Goal: Task Accomplishment & Management: Use online tool/utility

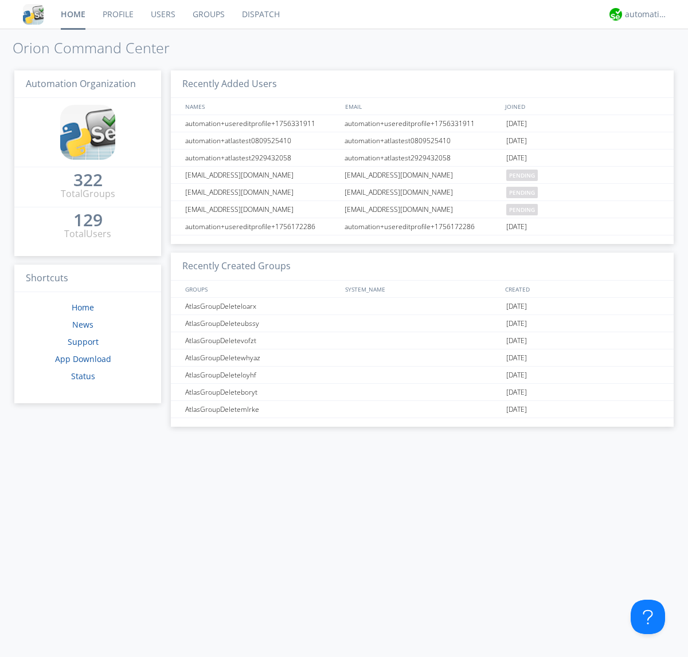
click at [260, 14] on link "Dispatch" at bounding box center [260, 14] width 55 height 29
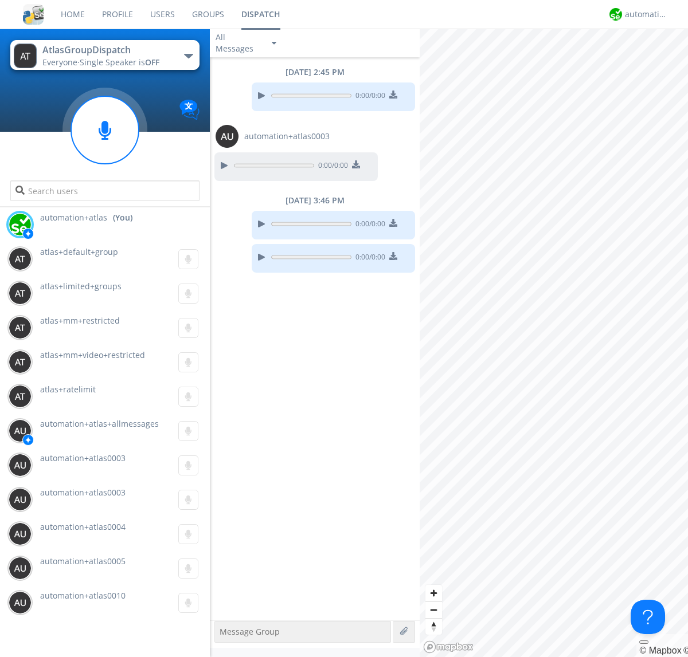
click at [188, 56] on div "button" at bounding box center [188, 56] width 9 height 5
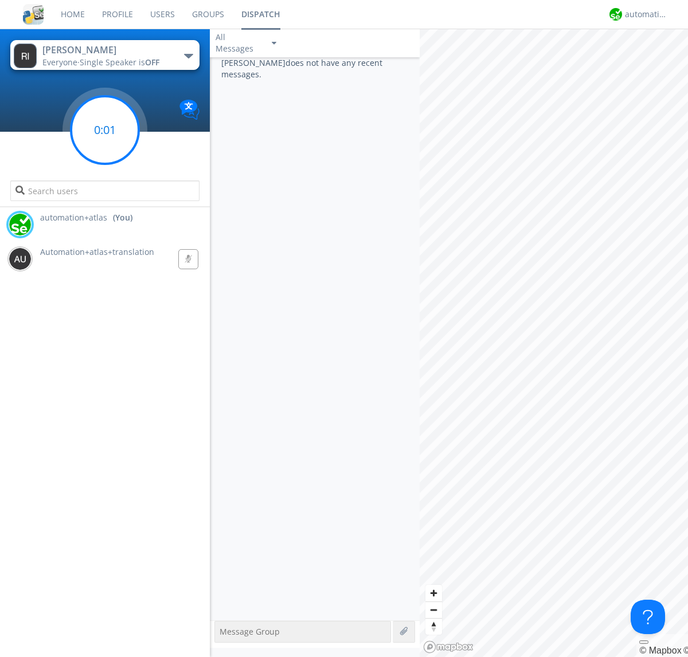
click at [105, 130] on g at bounding box center [105, 130] width 68 height 68
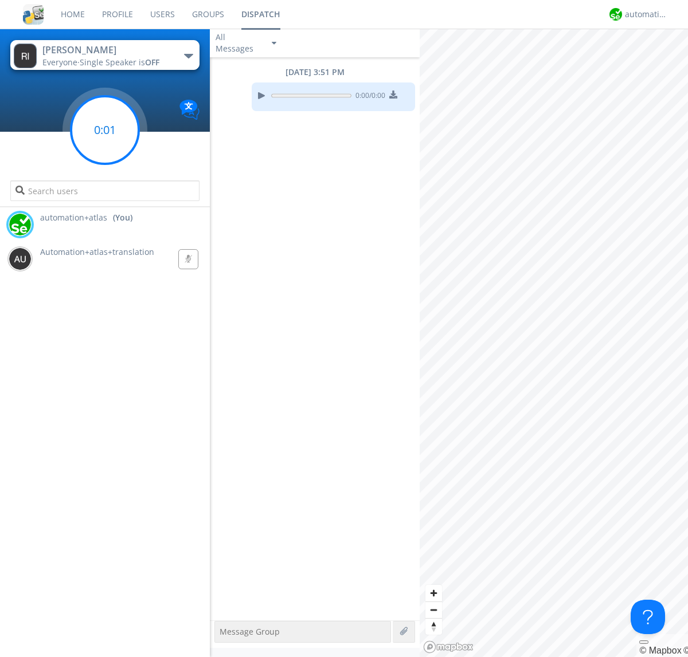
click at [105, 130] on g at bounding box center [105, 130] width 68 height 68
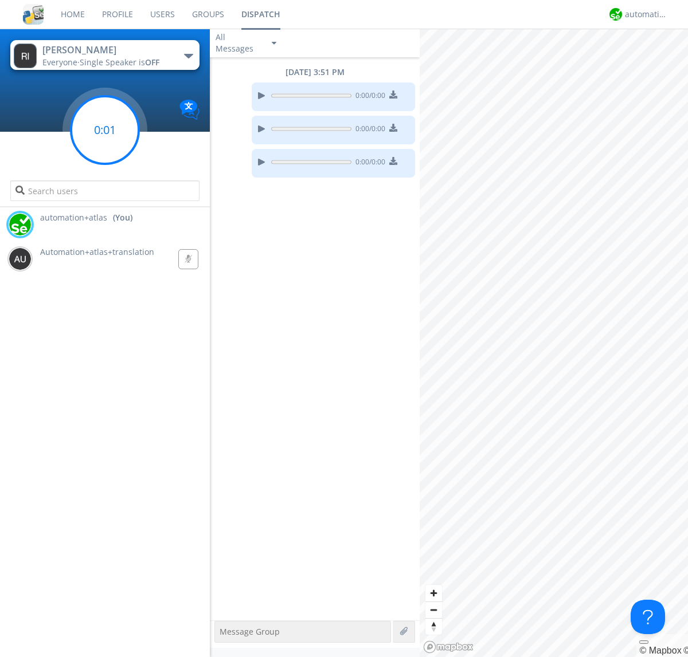
click at [105, 130] on g at bounding box center [105, 130] width 68 height 68
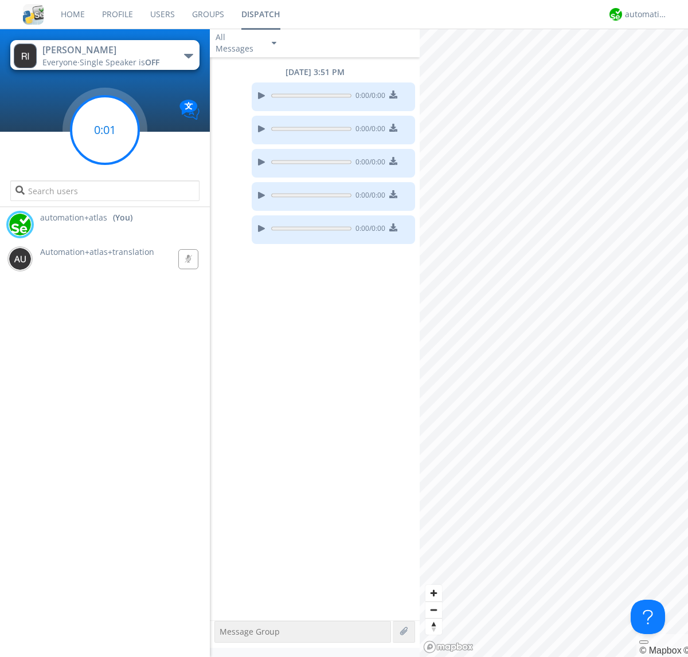
click at [105, 130] on g at bounding box center [105, 130] width 68 height 68
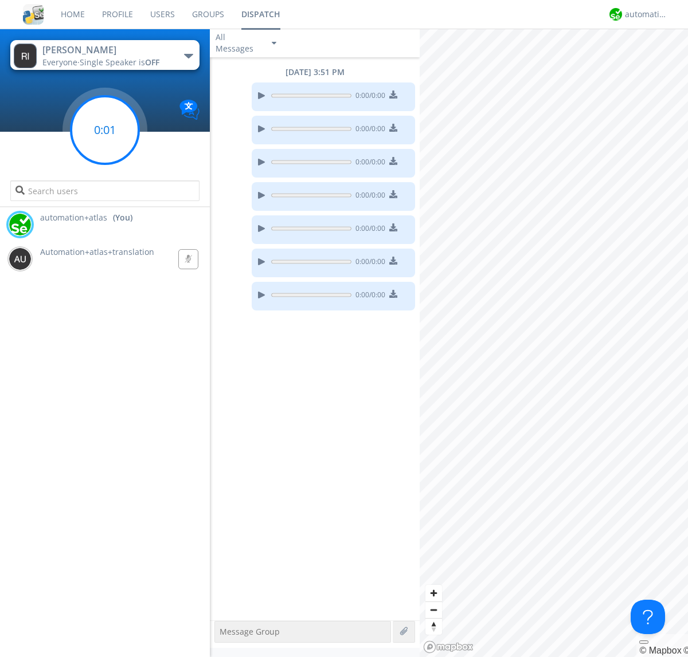
click at [105, 130] on g at bounding box center [105, 130] width 68 height 68
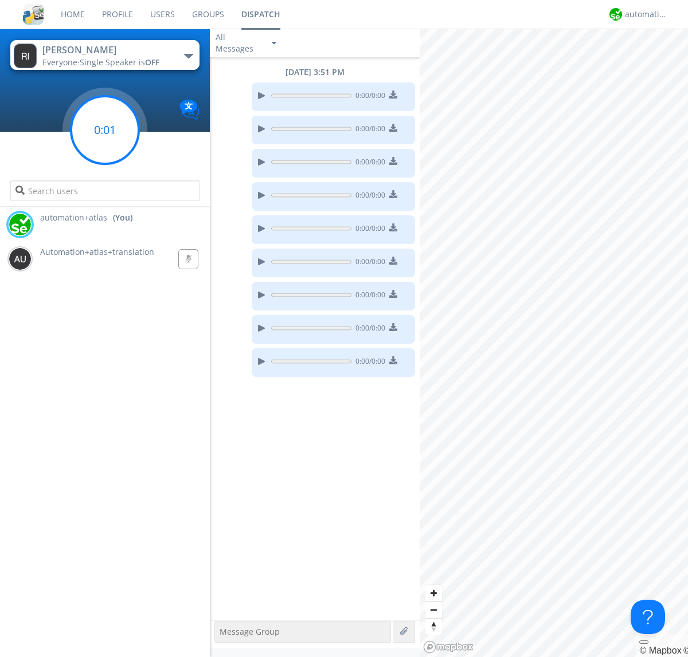
click at [105, 130] on g at bounding box center [105, 130] width 68 height 68
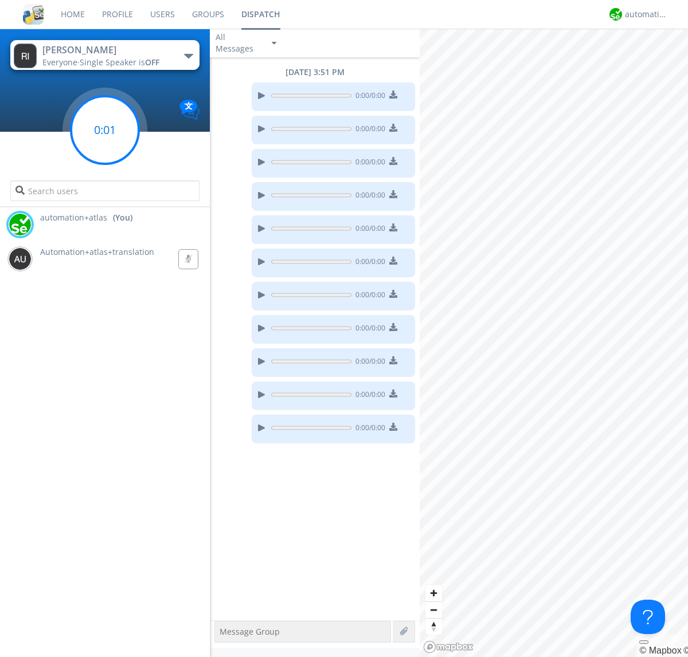
click at [105, 130] on g at bounding box center [105, 130] width 68 height 68
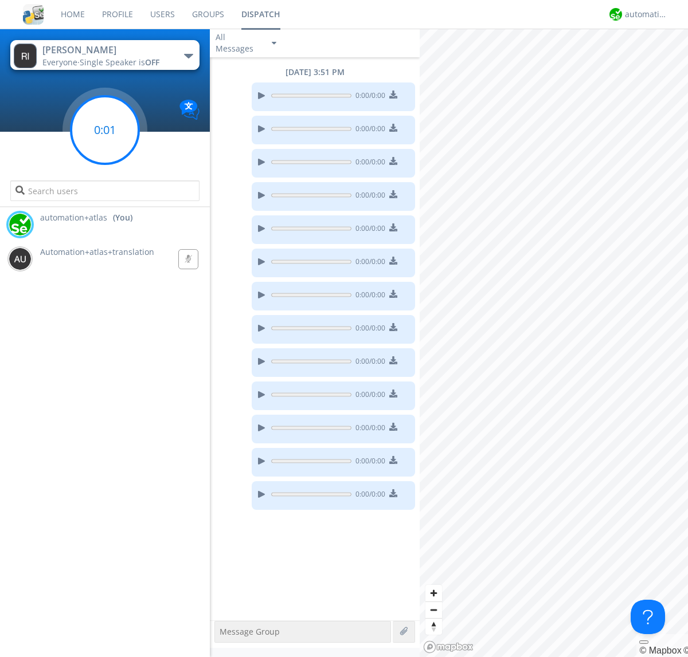
click at [105, 130] on g at bounding box center [105, 130] width 68 height 68
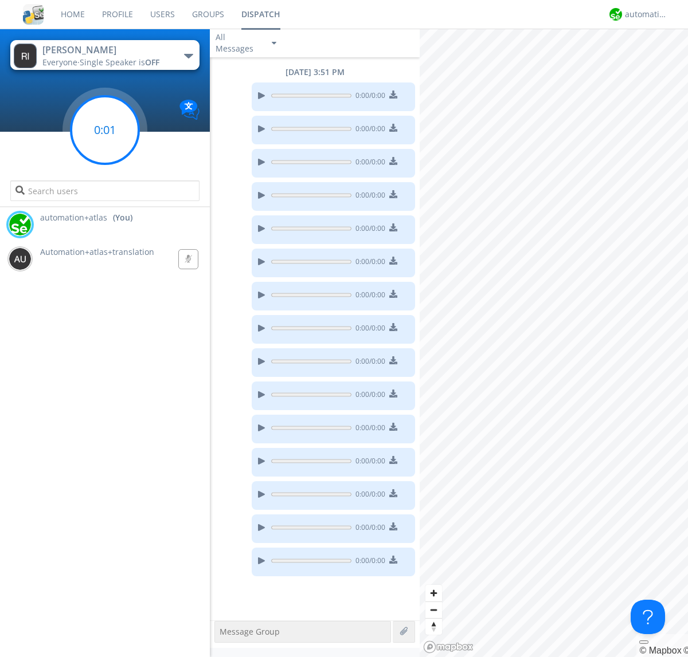
click at [105, 130] on g at bounding box center [105, 130] width 68 height 68
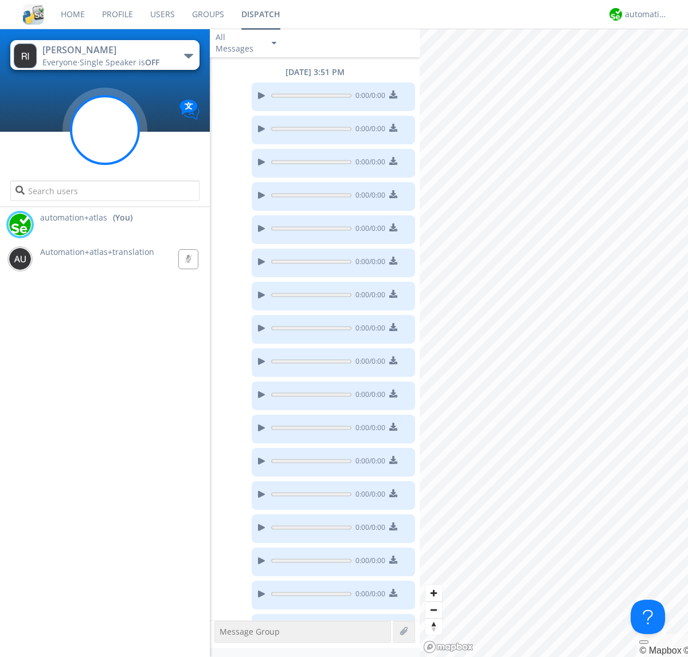
scroll to position [27, 0]
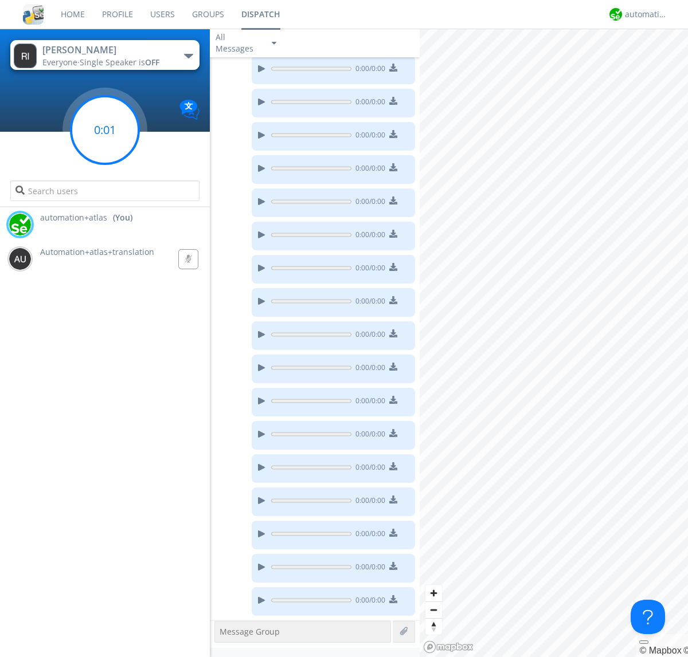
click at [105, 130] on g at bounding box center [105, 130] width 68 height 68
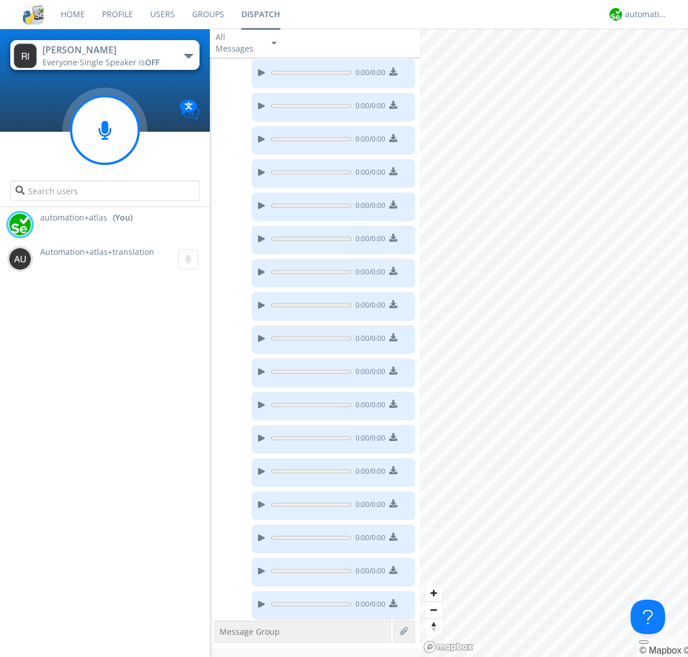
scroll to position [93, 0]
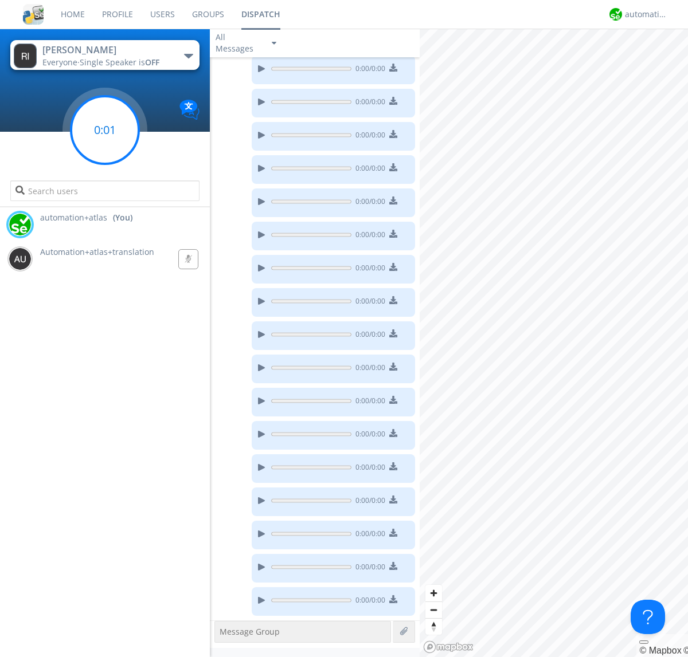
click at [105, 130] on g at bounding box center [105, 130] width 68 height 68
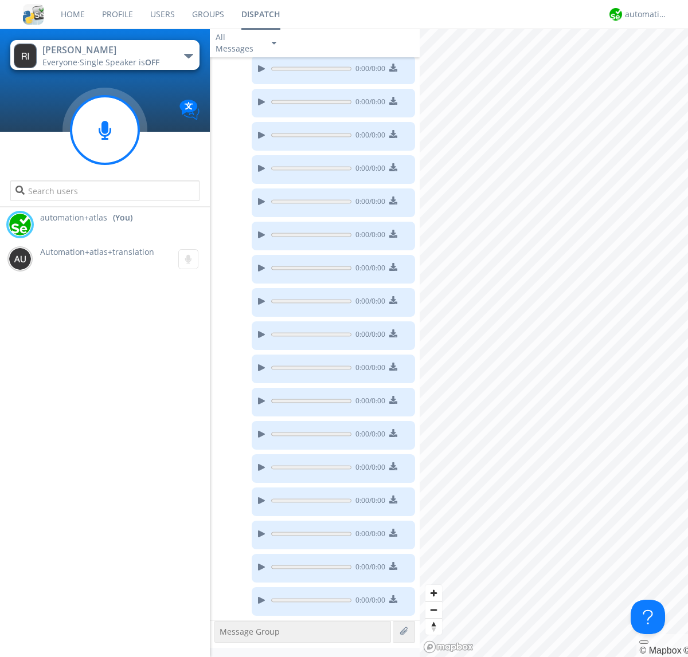
scroll to position [228, 0]
click at [105, 130] on g at bounding box center [105, 130] width 68 height 68
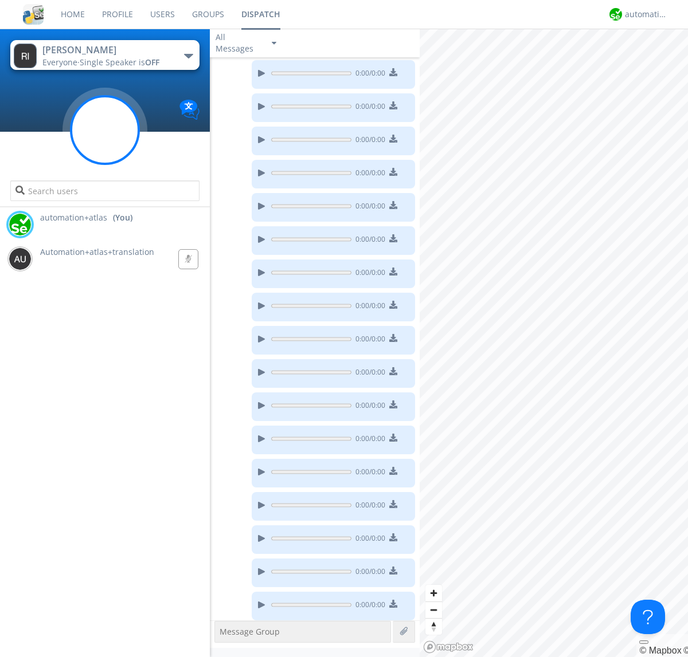
scroll to position [261, 0]
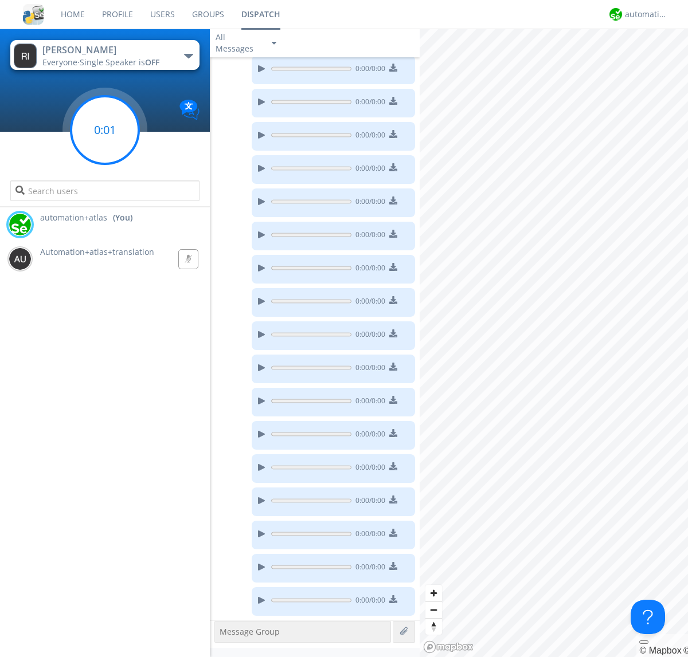
click at [105, 130] on g at bounding box center [105, 130] width 68 height 68
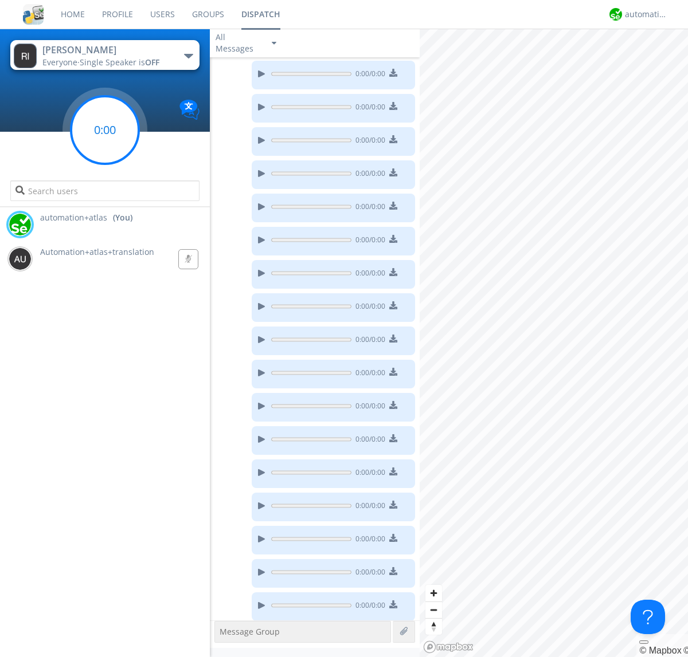
scroll to position [294, 0]
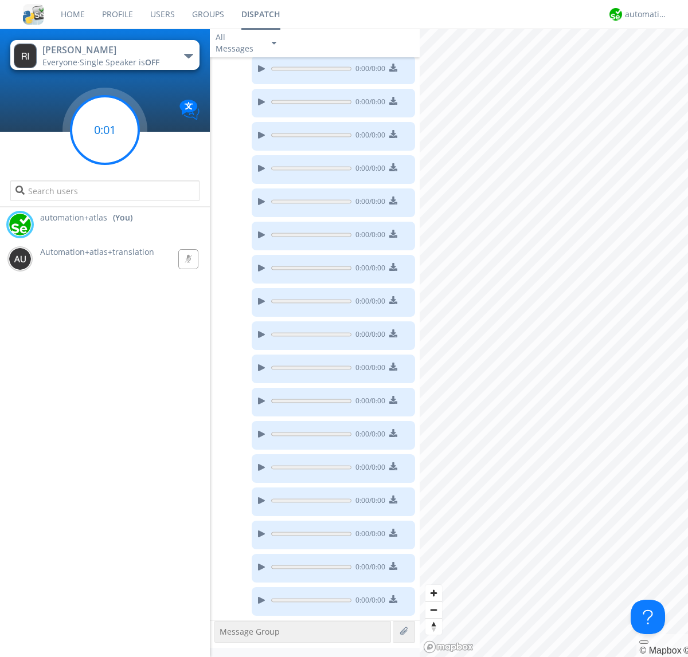
click at [105, 130] on g at bounding box center [105, 130] width 68 height 68
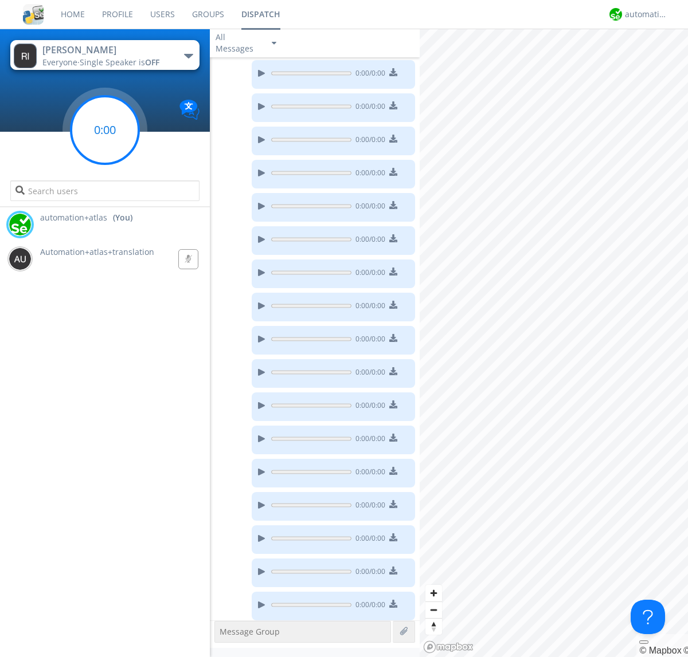
scroll to position [327, 0]
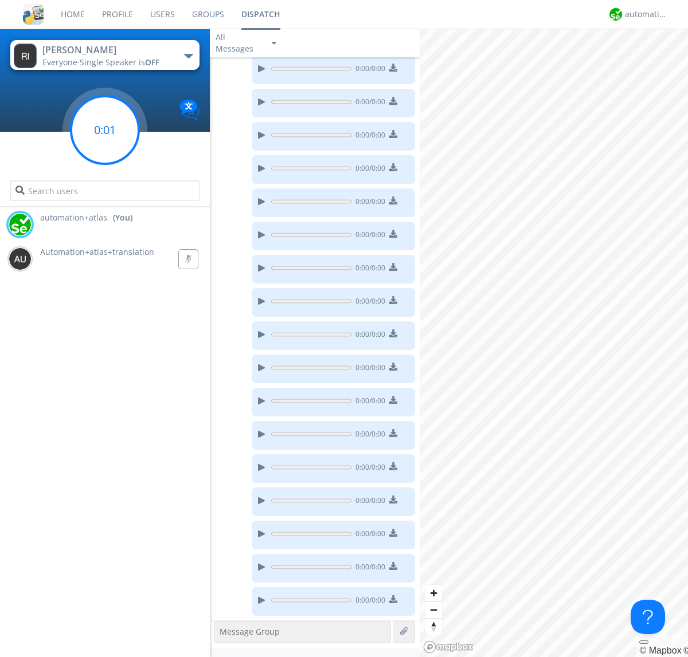
click at [105, 130] on g at bounding box center [105, 130] width 68 height 68
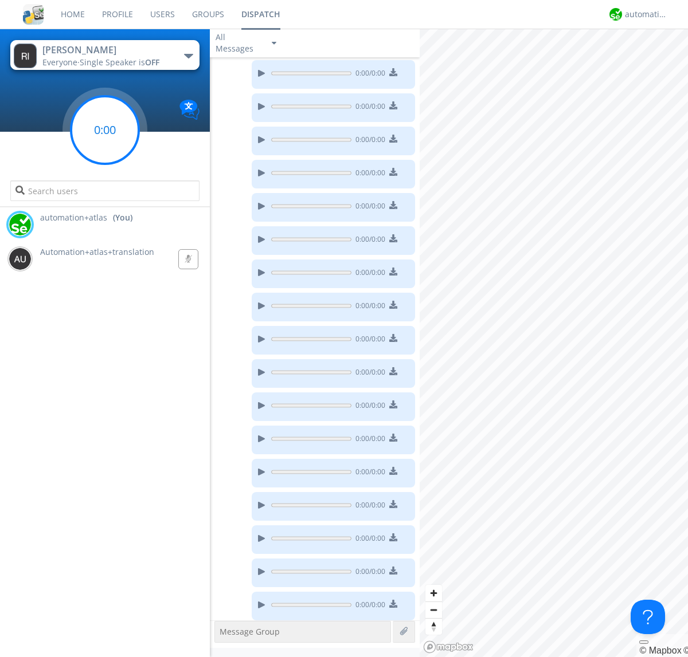
scroll to position [361, 0]
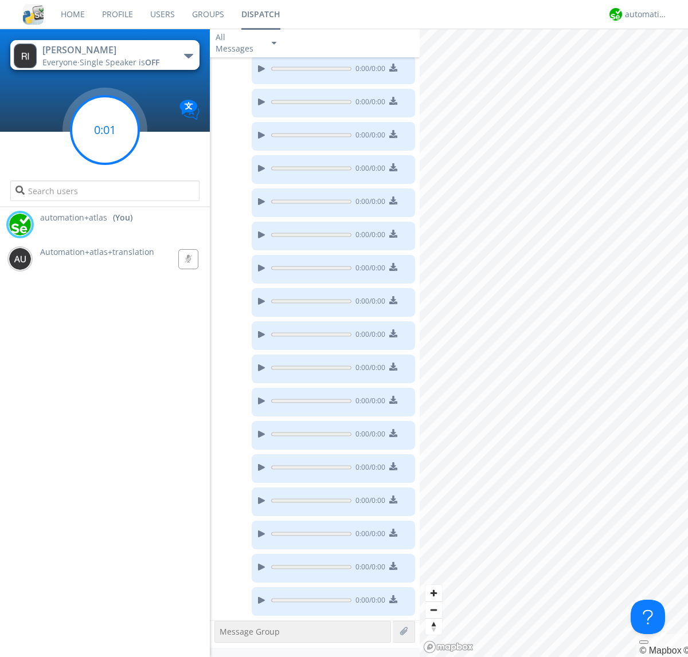
click at [105, 130] on g at bounding box center [105, 130] width 68 height 68
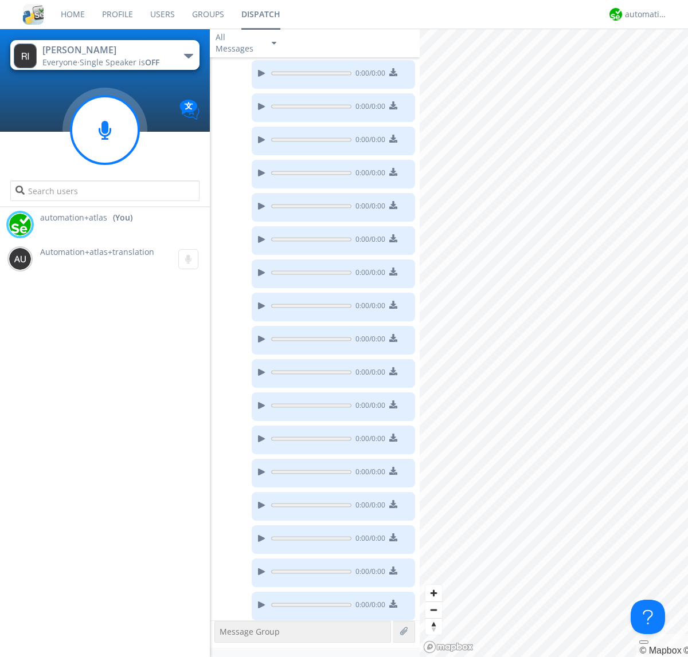
scroll to position [394, 0]
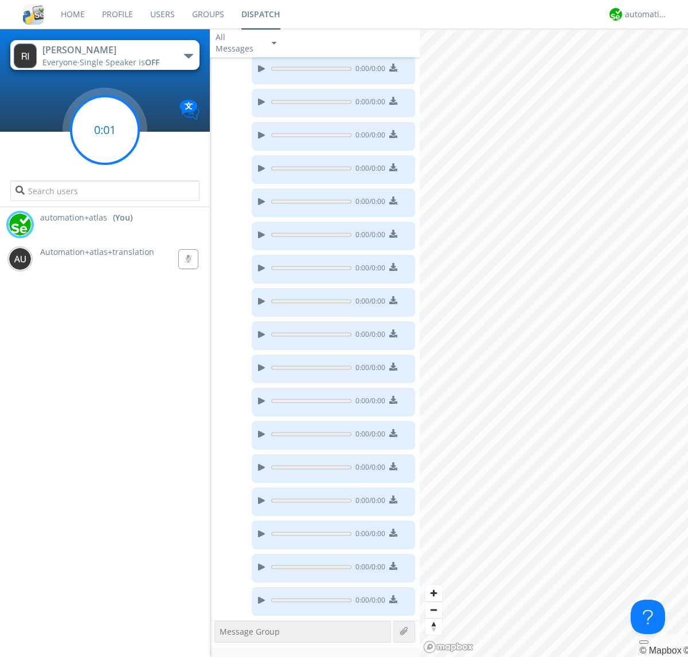
click at [105, 130] on g at bounding box center [105, 130] width 68 height 68
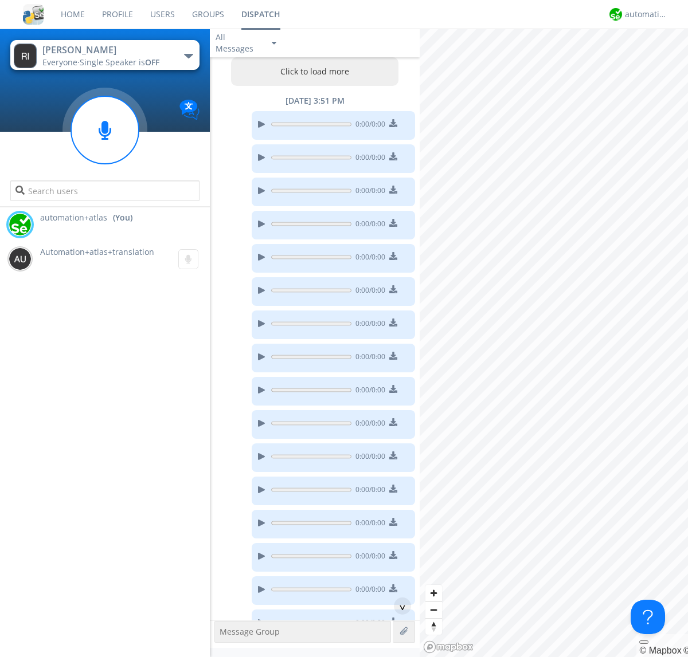
click at [312, 72] on button "Click to load more" at bounding box center [315, 71] width 168 height 29
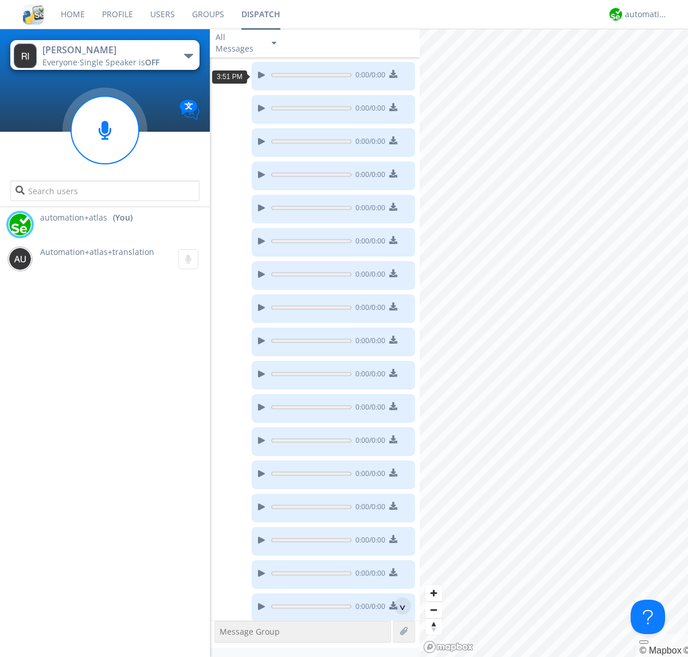
scroll to position [21, 0]
